Goal: Navigation & Orientation: Find specific page/section

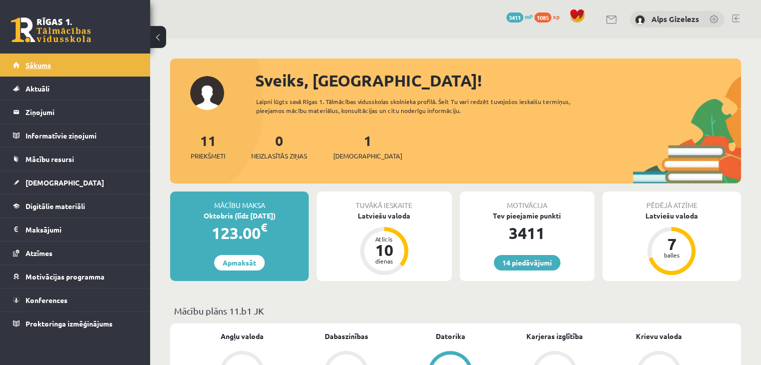
click at [55, 69] on link "Sākums" at bounding box center [75, 65] width 125 height 23
click at [33, 66] on span "Sākums" at bounding box center [39, 65] width 26 height 9
